Goal: Navigation & Orientation: Find specific page/section

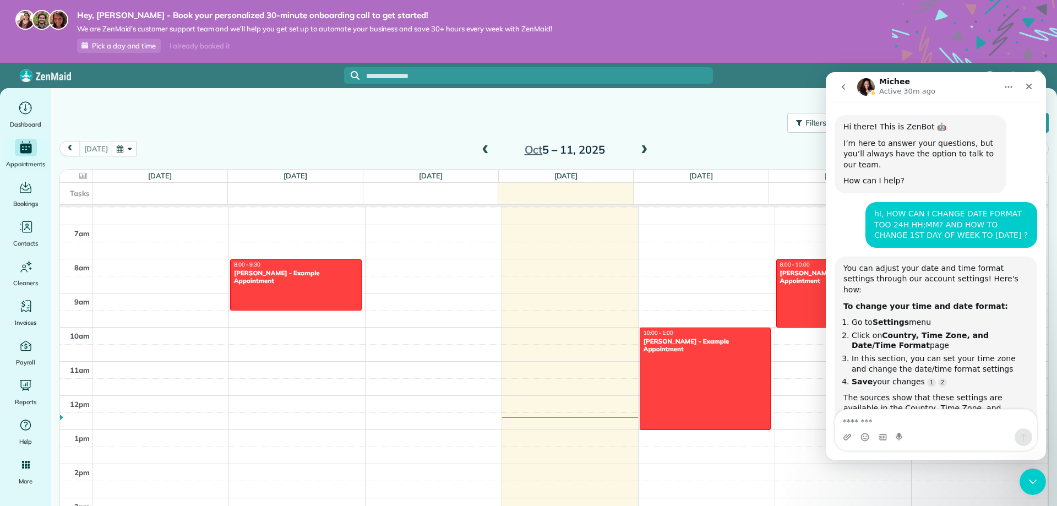
scroll to position [498, 0]
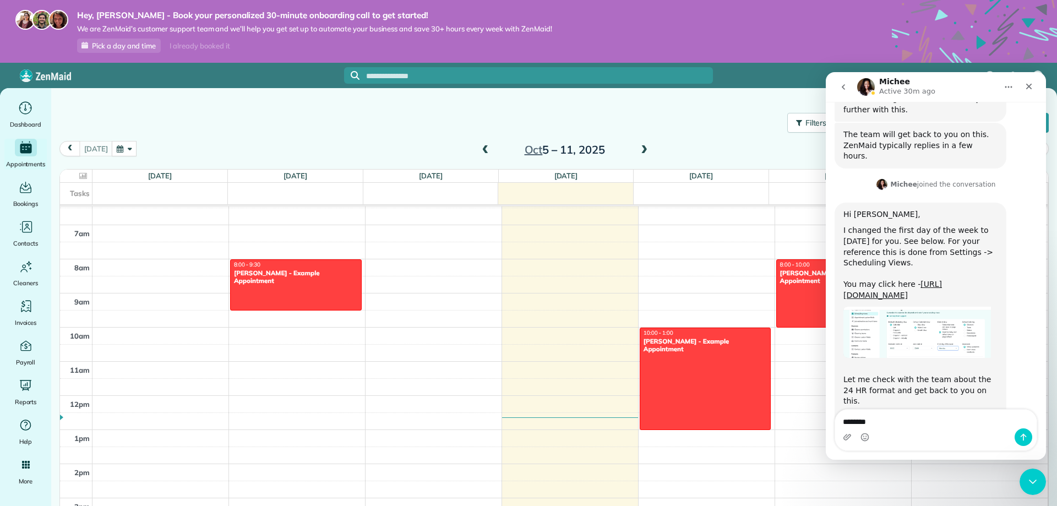
type textarea "*********"
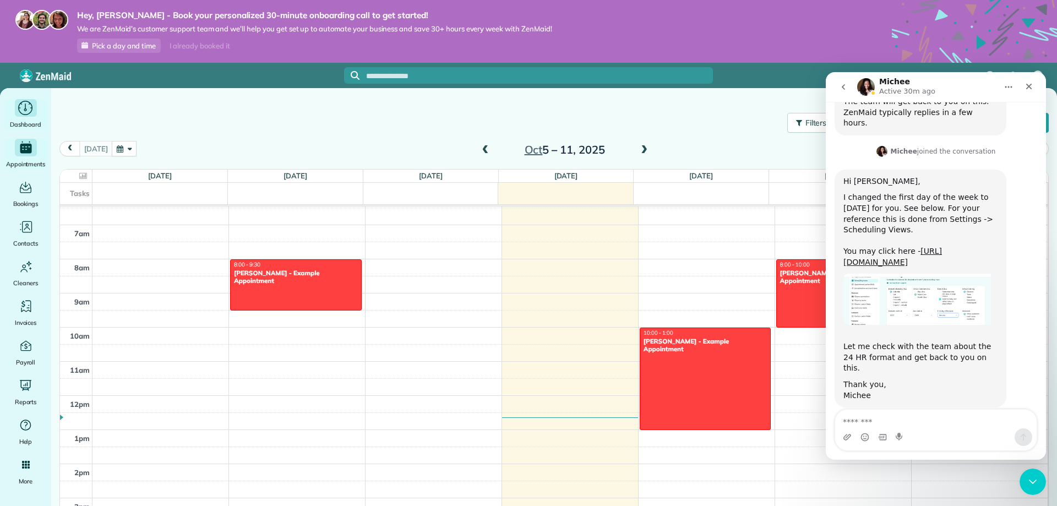
click at [26, 119] on span "Dashboard" at bounding box center [25, 124] width 31 height 11
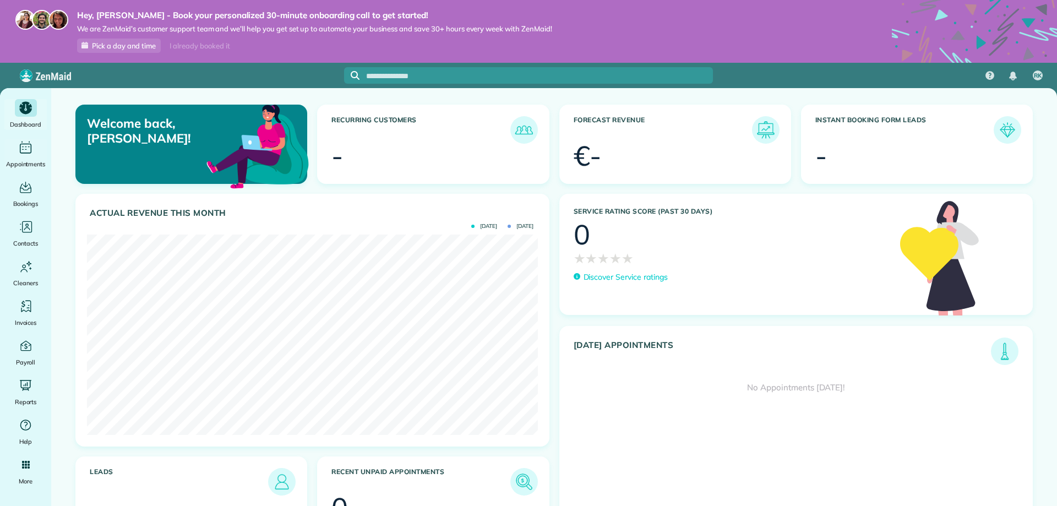
scroll to position [200, 450]
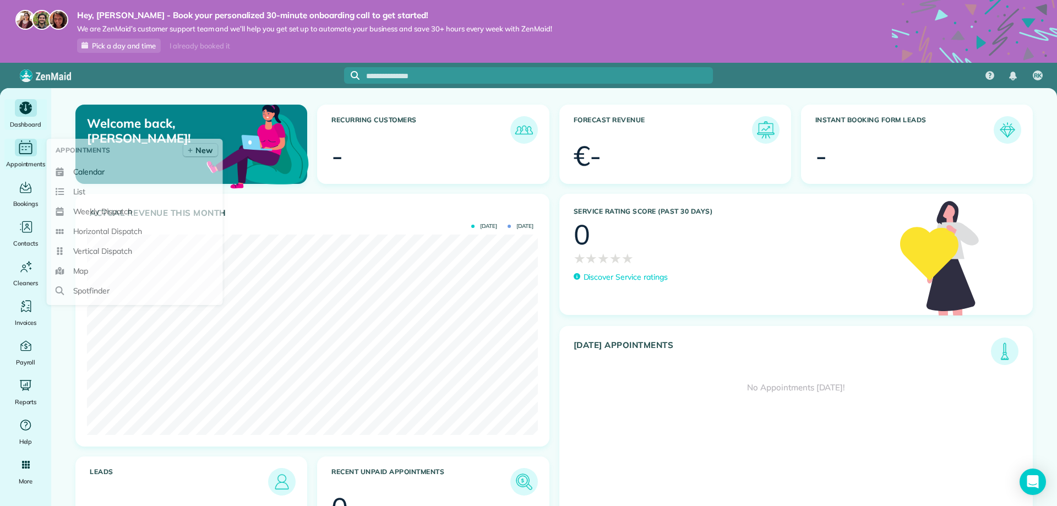
click at [26, 152] on icon "Main" at bounding box center [25, 148] width 17 height 17
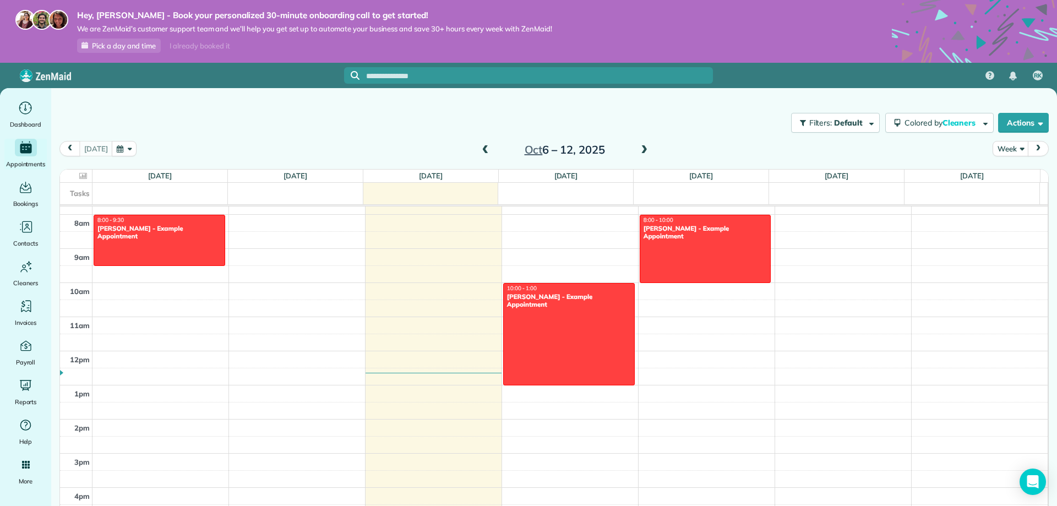
scroll to position [83, 0]
